Goal: Use online tool/utility: Utilize a website feature to perform a specific function

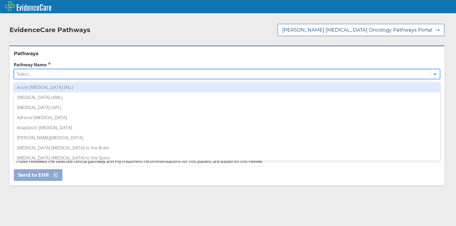
click at [64, 70] on div "Select..." at bounding box center [222, 74] width 416 height 9
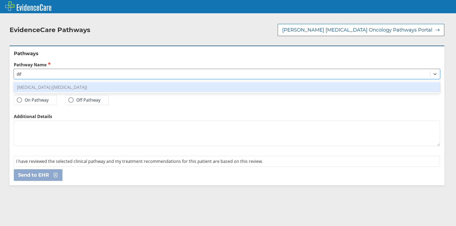
click at [62, 82] on div "[MEDICAL_DATA] ([MEDICAL_DATA])" at bounding box center [227, 87] width 426 height 10
type input "dif"
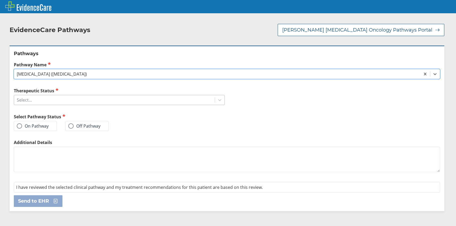
click at [59, 96] on div "Select..." at bounding box center [114, 100] width 201 height 9
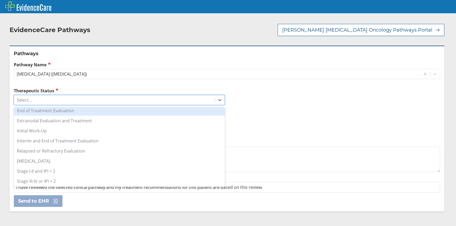
scroll to position [80, 0]
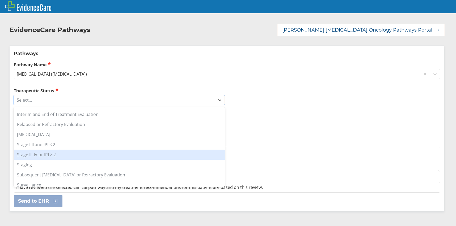
click at [103, 150] on div "Stage III-IV or IPI > 2" at bounding box center [119, 155] width 211 height 10
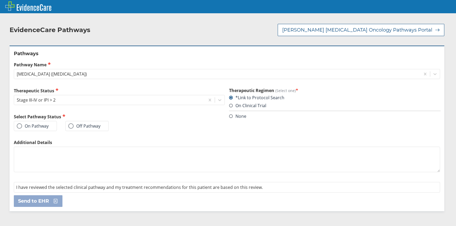
click at [20, 124] on span at bounding box center [19, 126] width 5 height 5
click at [0, 0] on input "On Pathway" at bounding box center [0, 0] width 0 height 0
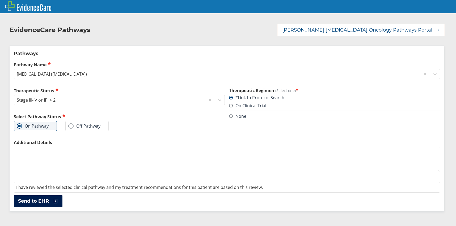
click at [48, 198] on span "Send to EHR" at bounding box center [33, 201] width 31 height 6
